Goal: Task Accomplishment & Management: Complete application form

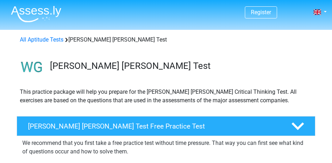
scroll to position [71, 0]
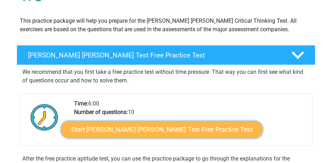
click at [104, 129] on link "Start Watson Glaser Test Free Practice Test" at bounding box center [162, 129] width 202 height 17
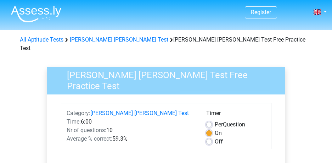
scroll to position [106, 0]
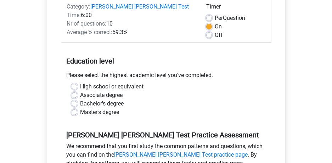
click at [105, 82] on label "High school or equivalent" at bounding box center [112, 86] width 64 height 9
click at [77, 82] on input "High school or equivalent" at bounding box center [75, 85] width 6 height 7
radio input "true"
click at [106, 91] on label "Associate degree" at bounding box center [101, 95] width 43 height 9
click at [77, 91] on input "Associate degree" at bounding box center [75, 94] width 6 height 7
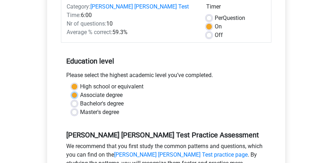
radio input "true"
click at [106, 99] on label "Bachelor's degree" at bounding box center [102, 103] width 44 height 9
click at [77, 99] on input "Bachelor's degree" at bounding box center [75, 102] width 6 height 7
radio input "true"
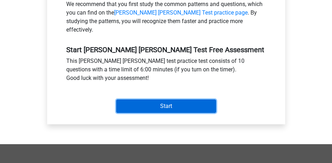
click at [138, 99] on input "Start" at bounding box center [166, 105] width 100 height 13
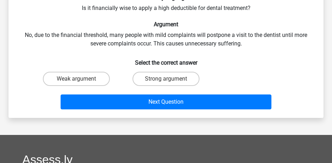
scroll to position [35, 0]
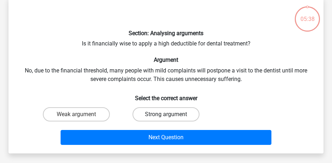
click at [135, 110] on label "Strong argument" at bounding box center [166, 114] width 67 height 14
click at [166, 114] on input "Strong argument" at bounding box center [168, 116] width 5 height 5
radio input "true"
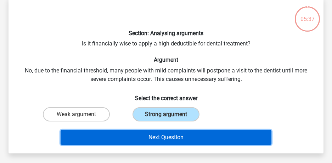
click at [139, 135] on button "Next Question" at bounding box center [166, 137] width 211 height 15
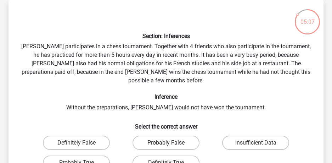
scroll to position [68, 0]
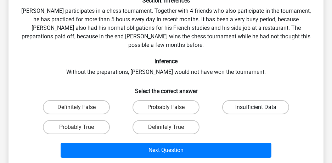
click at [230, 103] on label "Insufficient Data" at bounding box center [255, 107] width 67 height 14
click at [256, 107] on input "Insufficient Data" at bounding box center [258, 109] width 5 height 5
radio input "true"
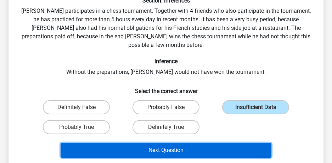
click at [197, 143] on button "Next Question" at bounding box center [166, 150] width 211 height 15
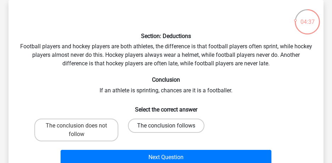
scroll to position [104, 0]
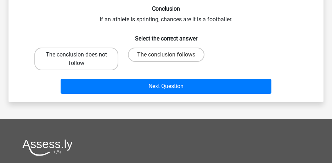
click at [92, 59] on label "The conclusion does not follow" at bounding box center [76, 59] width 84 height 23
click at [81, 59] on input "The conclusion does not follow" at bounding box center [79, 57] width 5 height 5
radio input "true"
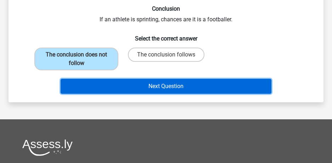
click at [119, 88] on button "Next Question" at bounding box center [166, 86] width 211 height 15
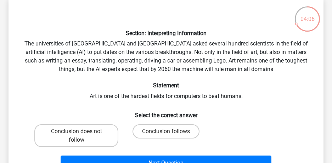
scroll to position [106, 0]
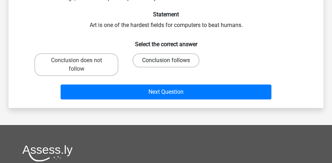
click at [179, 65] on label "Conclusion follows" at bounding box center [166, 60] width 67 height 14
click at [171, 65] on input "Conclusion follows" at bounding box center [168, 62] width 5 height 5
radio input "true"
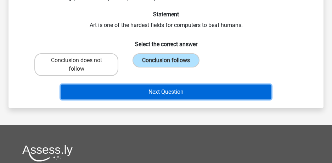
click at [178, 90] on button "Next Question" at bounding box center [166, 91] width 211 height 15
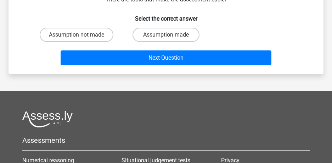
scroll to position [33, 0]
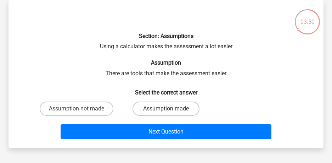
click at [144, 109] on label "Assumption made" at bounding box center [166, 108] width 67 height 14
click at [166, 109] on input "Assumption made" at bounding box center [168, 111] width 5 height 5
radio input "true"
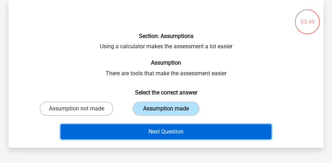
click at [144, 124] on button "Next Question" at bounding box center [166, 131] width 211 height 15
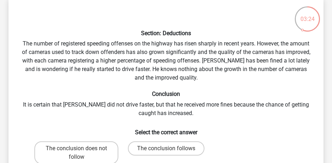
scroll to position [106, 0]
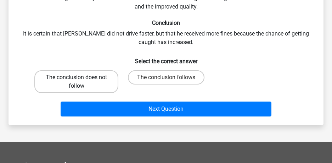
click at [87, 82] on label "The conclusion does not follow" at bounding box center [76, 81] width 84 height 23
click at [81, 82] on input "The conclusion does not follow" at bounding box center [79, 79] width 5 height 5
radio input "true"
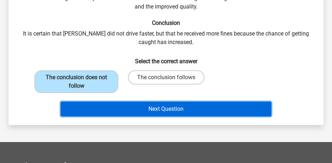
click at [107, 108] on button "Next Question" at bounding box center [166, 108] width 211 height 15
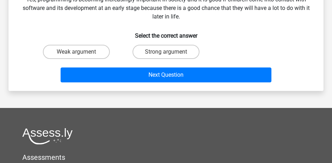
scroll to position [33, 0]
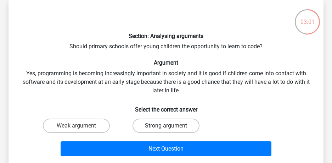
click at [173, 125] on label "Strong argument" at bounding box center [166, 125] width 67 height 14
click at [171, 126] on input "Strong argument" at bounding box center [168, 128] width 5 height 5
radio input "true"
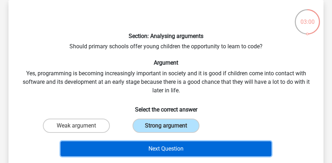
click at [171, 148] on button "Next Question" at bounding box center [166, 148] width 211 height 15
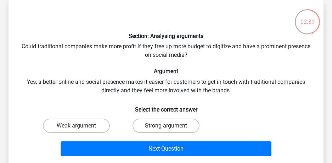
click at [165, 122] on label "Strong argument" at bounding box center [166, 125] width 67 height 14
click at [166, 126] on input "Strong argument" at bounding box center [168, 128] width 5 height 5
radio input "true"
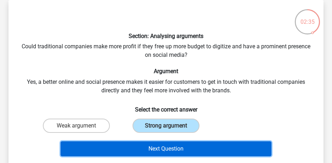
click at [166, 147] on button "Next Question" at bounding box center [166, 148] width 211 height 15
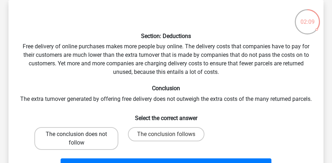
click at [102, 148] on label "The conclusion does not follow" at bounding box center [76, 138] width 84 height 23
click at [81, 139] on input "The conclusion does not follow" at bounding box center [79, 136] width 5 height 5
radio input "true"
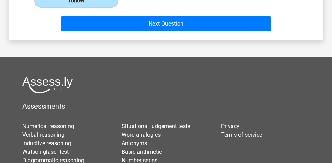
scroll to position [104, 0]
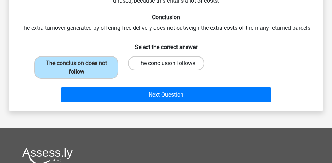
click at [173, 70] on label "The conclusion follows" at bounding box center [166, 63] width 77 height 14
click at [171, 68] on input "The conclusion follows" at bounding box center [168, 65] width 5 height 5
radio input "true"
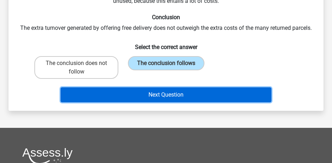
click at [167, 102] on button "Next Question" at bounding box center [166, 94] width 211 height 15
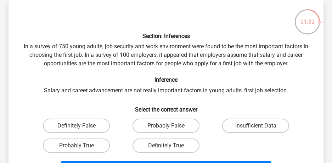
scroll to position [68, 0]
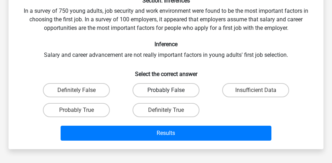
click at [191, 94] on label "Probably False" at bounding box center [166, 90] width 67 height 14
click at [171, 94] on input "Probably False" at bounding box center [168, 92] width 5 height 5
radio input "true"
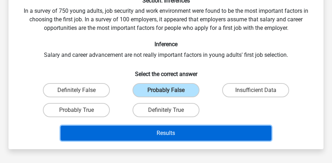
click at [198, 128] on button "Results" at bounding box center [166, 133] width 211 height 15
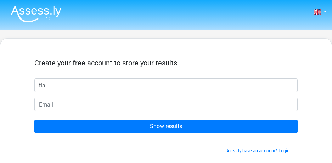
type input "tia"
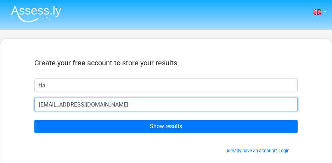
type input "tia.keysmassey@hiscox.com"
click at [34, 120] on input "Show results" at bounding box center [166, 126] width 264 height 13
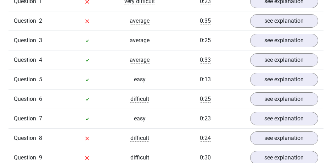
scroll to position [532, 0]
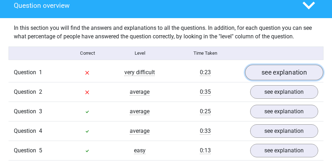
click at [265, 65] on link "see explanation" at bounding box center [284, 73] width 78 height 16
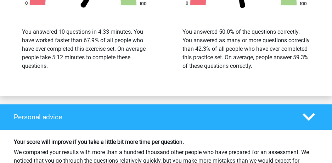
scroll to position [1206, 0]
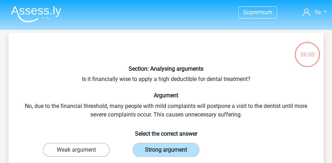
scroll to position [68, 0]
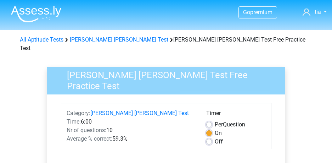
scroll to position [248, 0]
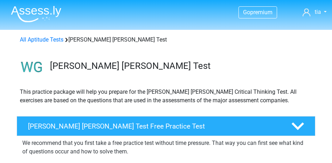
scroll to position [71, 0]
